Goal: Task Accomplishment & Management: Use online tool/utility

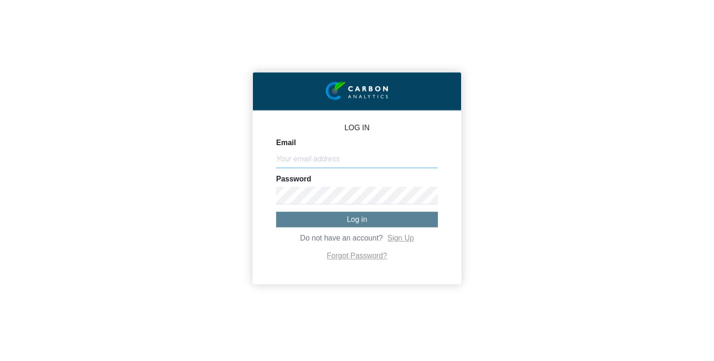
type input "[PERSON_NAME][EMAIL_ADDRESS][DOMAIN_NAME]"
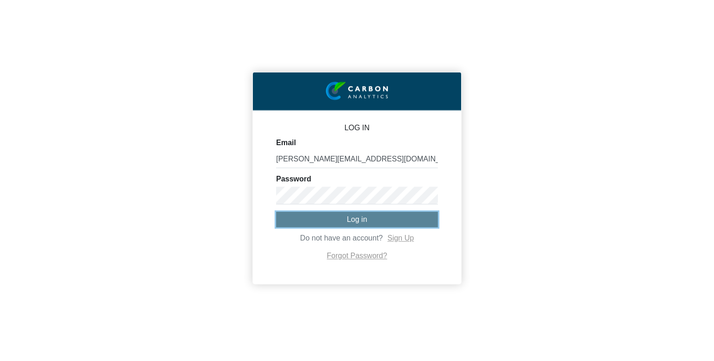
click at [349, 222] on span "Log in" at bounding box center [357, 219] width 20 height 8
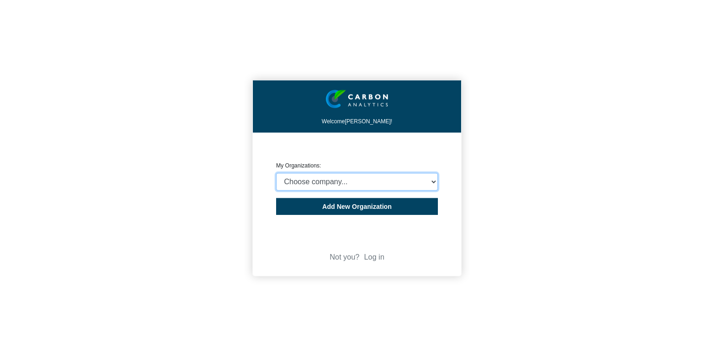
click at [338, 181] on select "Choose company... CARBON ANALYTICS LIMITED test6 Nekton Capital Limited Pacha S…" at bounding box center [357, 182] width 162 height 18
click at [201, 156] on div "Welcome [PERSON_NAME]! CREATE ORGANIZATION My Organizations: Choose company... …" at bounding box center [357, 180] width 714 height 361
click at [344, 177] on select "Choose company... CARBON ANALYTICS LIMITED test6 Nekton Capital Limited Pacha S…" at bounding box center [357, 182] width 162 height 18
select select "4414"
click at [276, 173] on select "Choose company... CARBON ANALYTICS LIMITED test6 Nekton Capital Limited Pacha S…" at bounding box center [357, 182] width 162 height 18
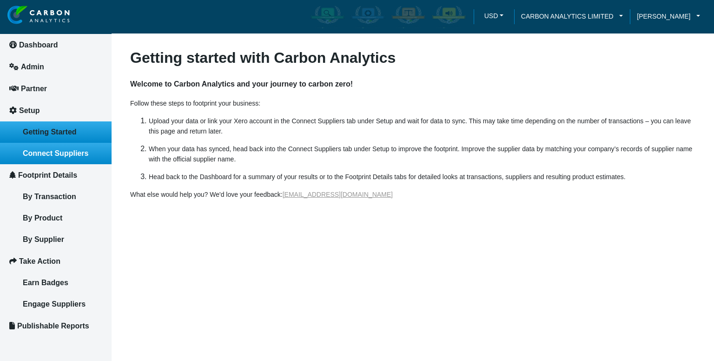
click at [56, 147] on link "Connect Suppliers" at bounding box center [55, 153] width 111 height 21
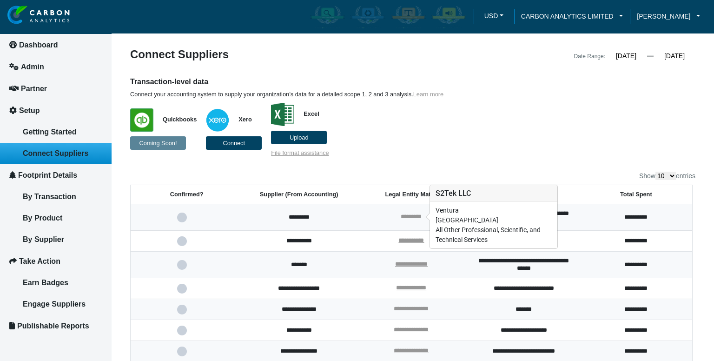
click at [412, 218] on link "*********" at bounding box center [410, 216] width 21 height 6
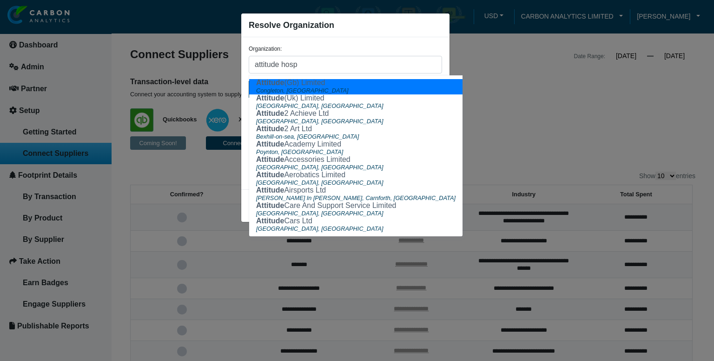
type input "attitude hospi"
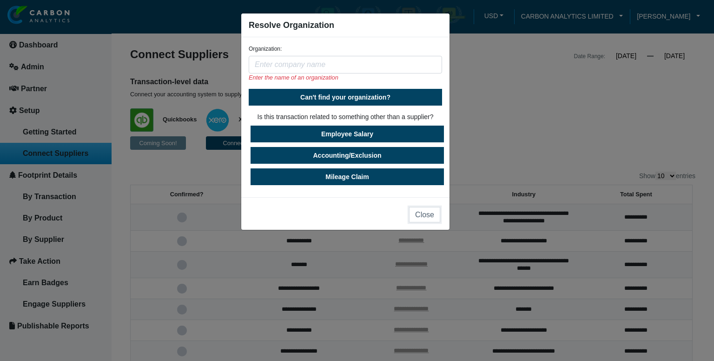
click at [412, 218] on button "Close" at bounding box center [424, 214] width 31 height 15
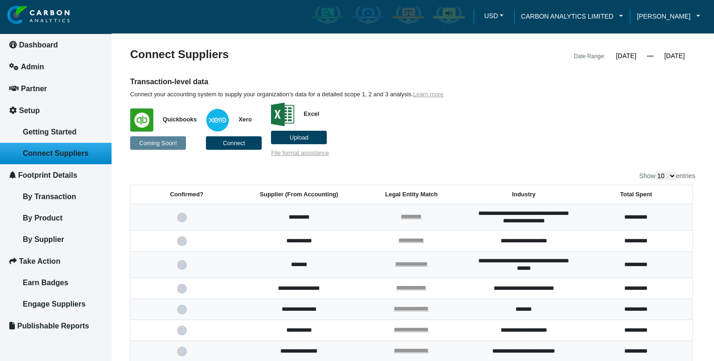
click at [464, 157] on div "**********" at bounding box center [412, 248] width 565 height 399
